Goal: Task Accomplishment & Management: Use online tool/utility

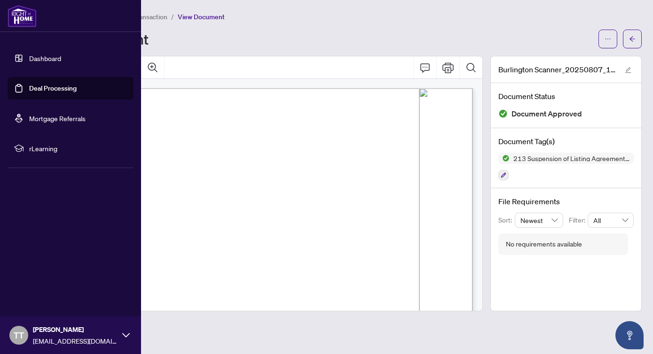
click at [42, 61] on link "Dashboard" at bounding box center [45, 58] width 32 height 8
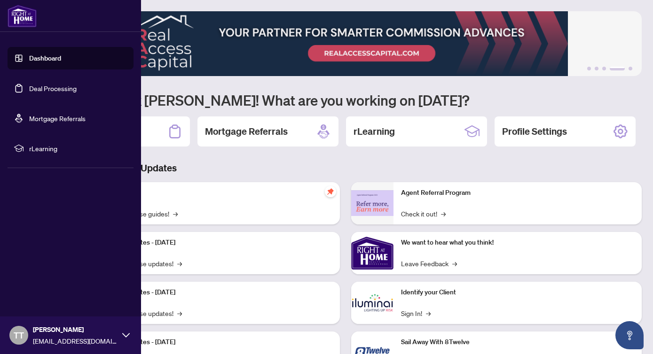
click at [50, 58] on link "Dashboard" at bounding box center [45, 58] width 32 height 8
click at [51, 85] on link "Deal Processing" at bounding box center [52, 88] width 47 height 8
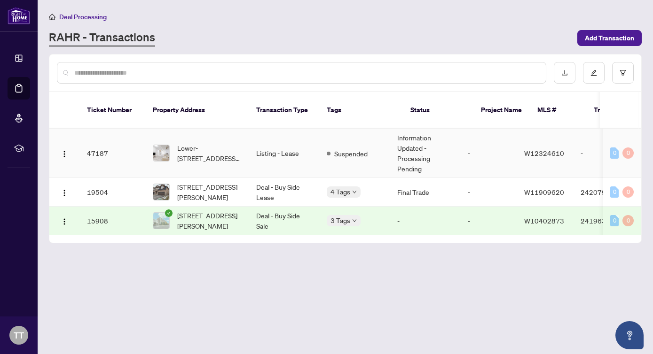
click at [211, 148] on span "Lower-126 Duncan Lane, Milton, Ontario L9T 3X3, Canada" at bounding box center [209, 153] width 64 height 21
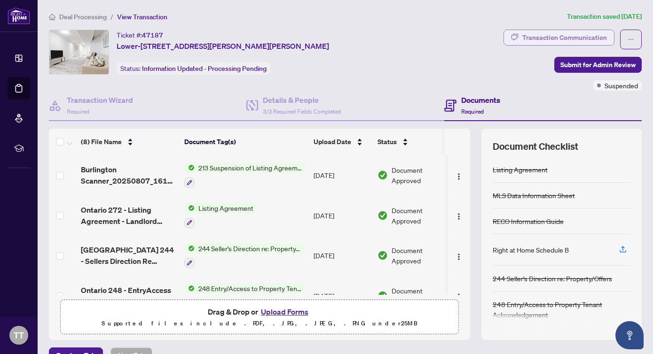
click at [561, 38] on div "Transaction Communication" at bounding box center [564, 37] width 85 height 15
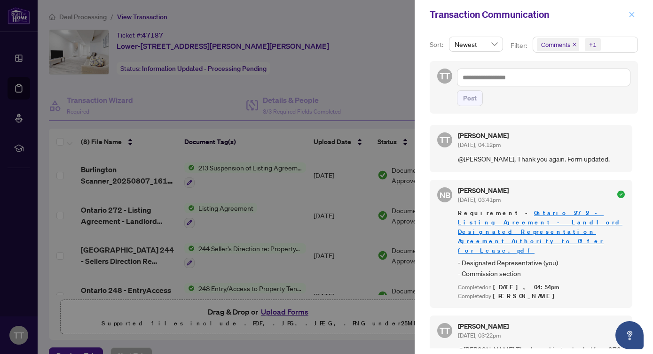
click at [630, 15] on icon "close" at bounding box center [631, 14] width 7 height 7
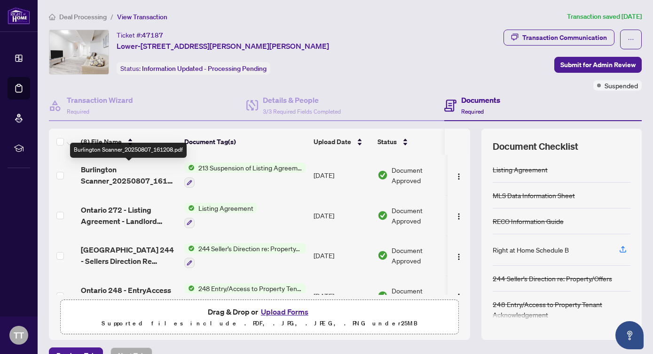
click at [130, 181] on span "Burlington Scanner_20250807_161208.pdf" at bounding box center [129, 175] width 96 height 23
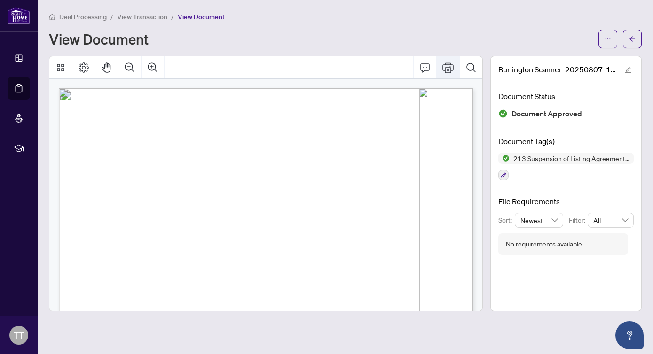
click at [449, 66] on icon "Print" at bounding box center [447, 67] width 11 height 11
